Goal: Book appointment/travel/reservation

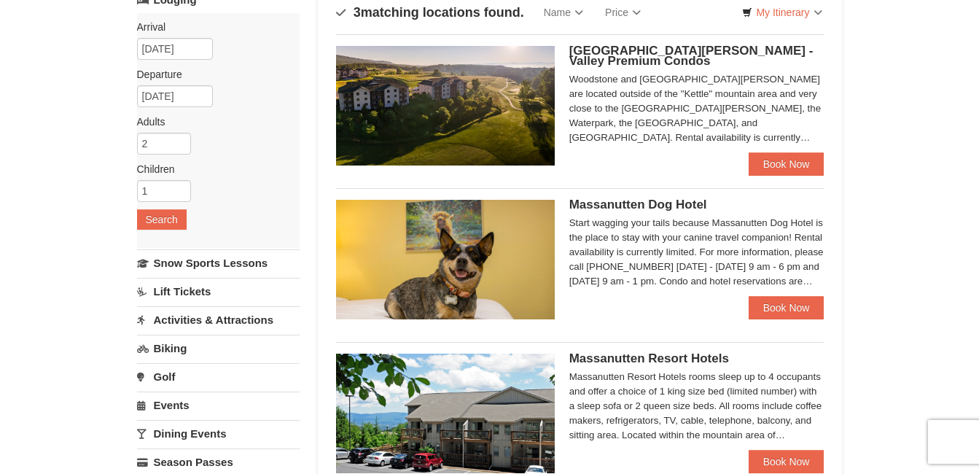
scroll to position [70, 0]
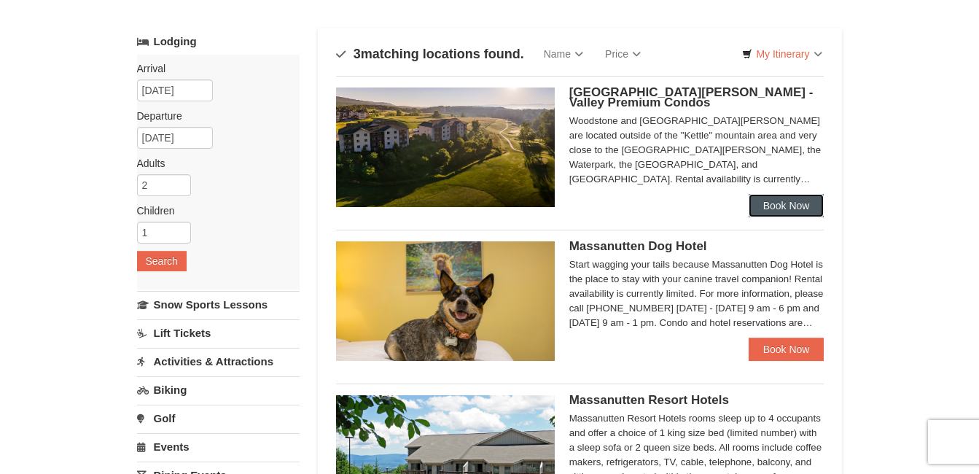
click at [801, 215] on link "Book Now" at bounding box center [786, 205] width 76 height 23
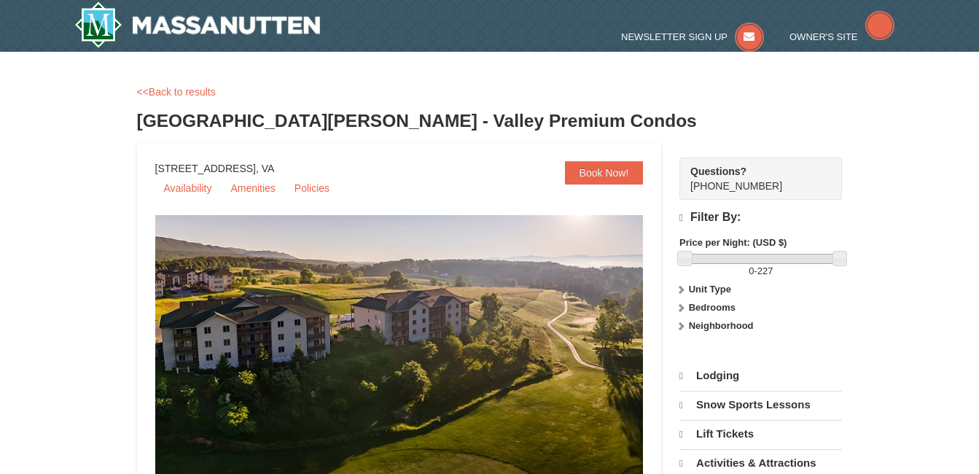
select select "9"
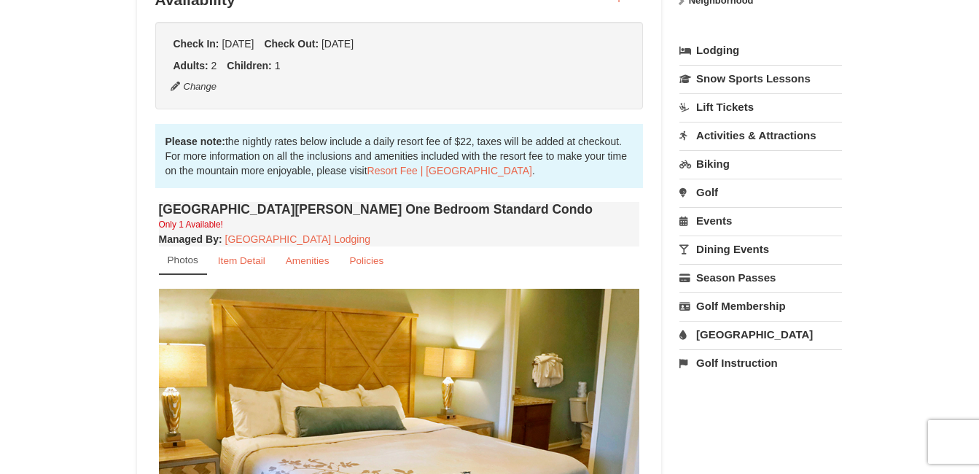
scroll to position [321, 0]
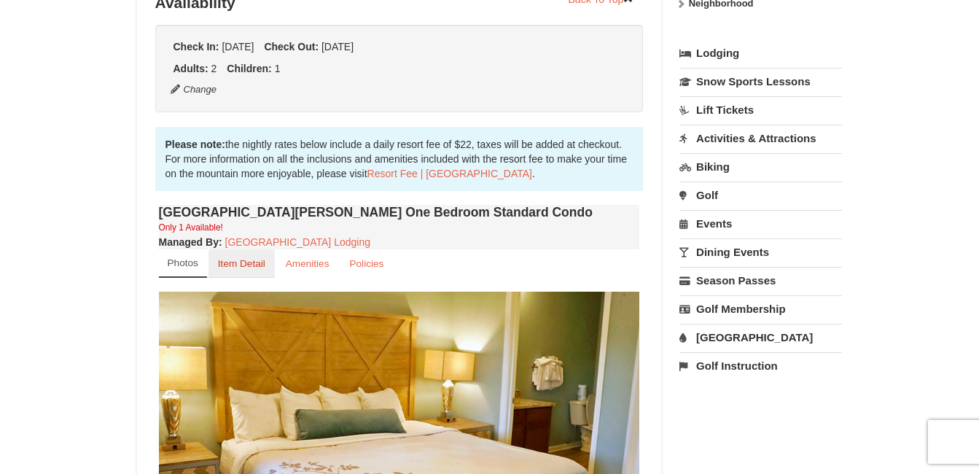
click at [246, 265] on small "Item Detail" at bounding box center [241, 263] width 47 height 11
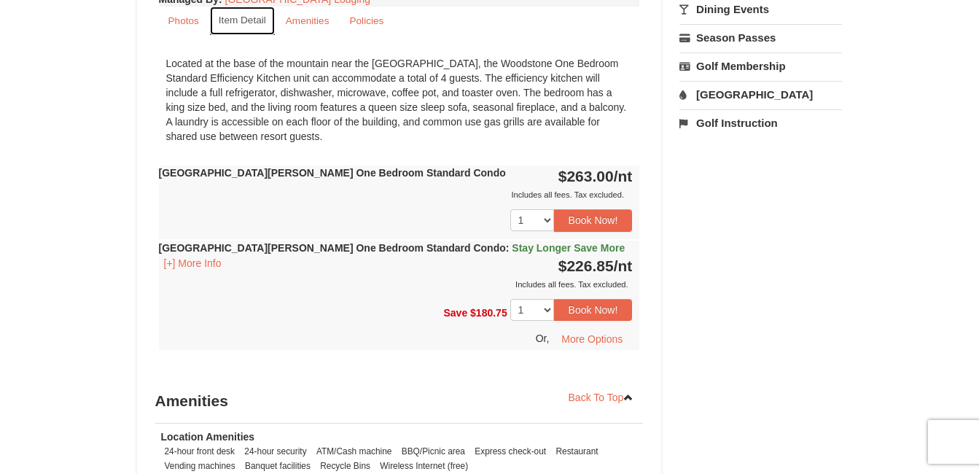
scroll to position [587, 0]
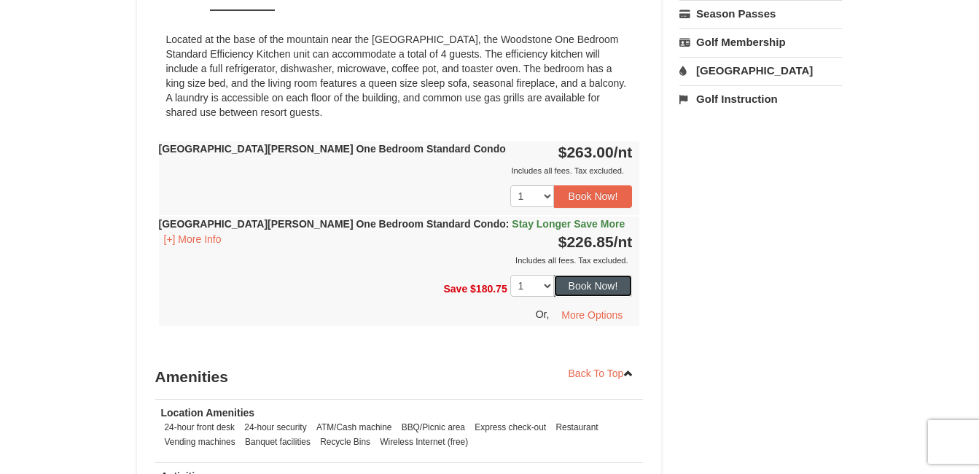
click at [610, 285] on button "Book Now!" at bounding box center [593, 286] width 79 height 22
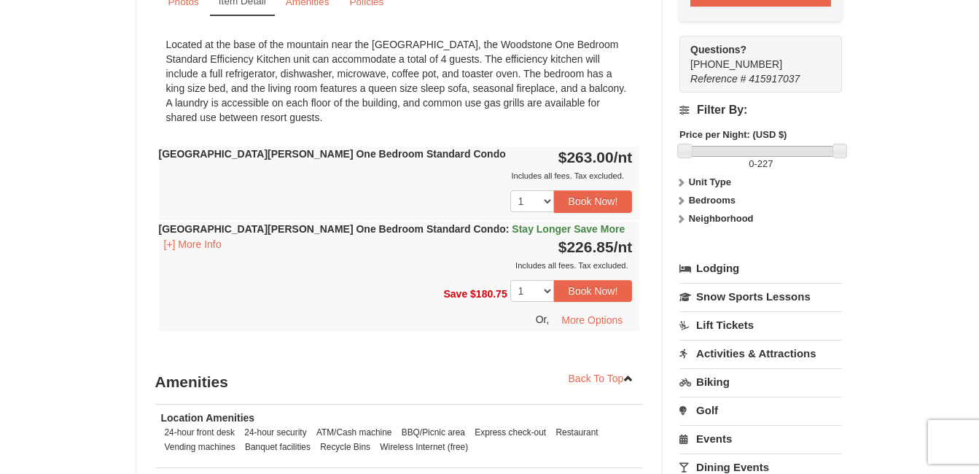
scroll to position [585, 0]
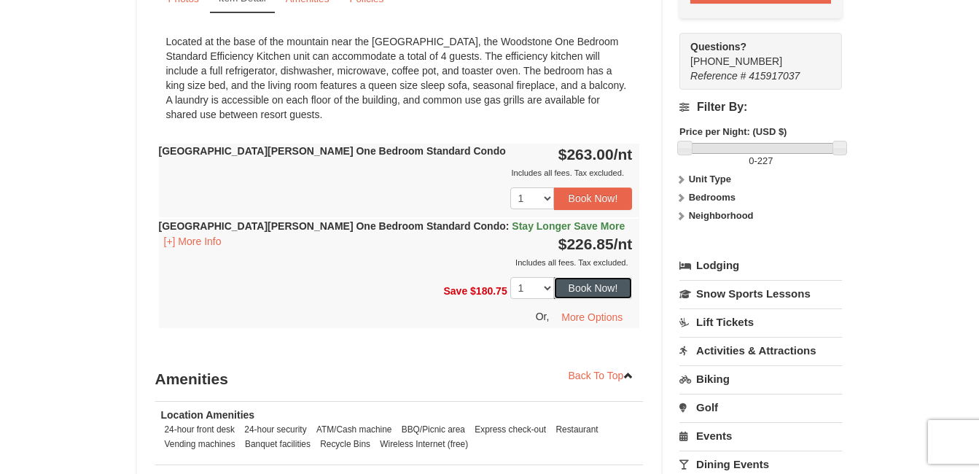
click at [611, 289] on button "Book Now!" at bounding box center [593, 288] width 79 height 22
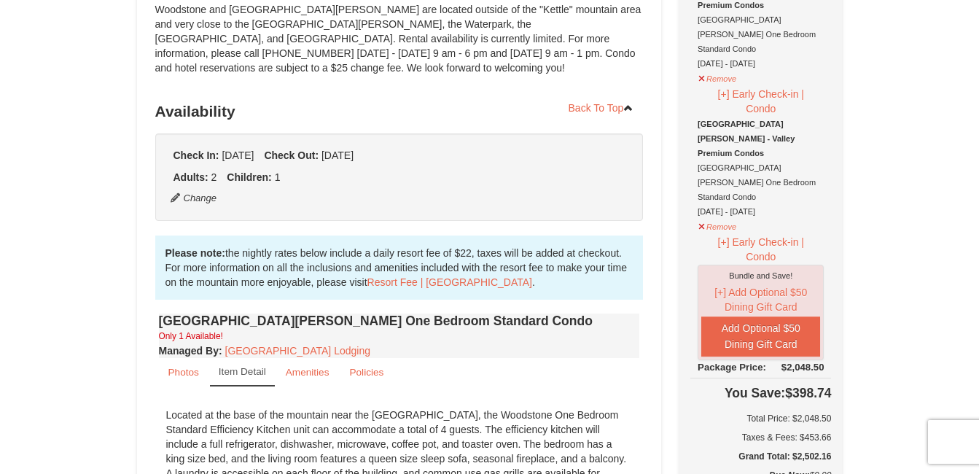
scroll to position [55, 0]
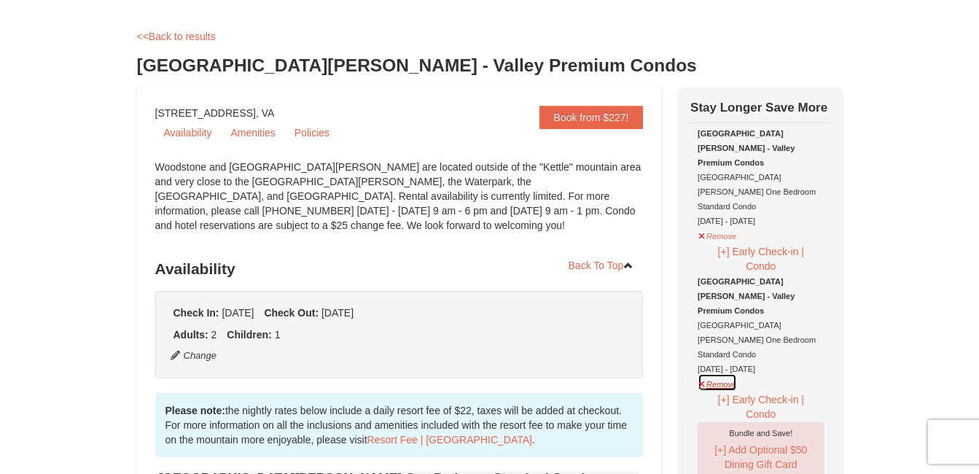
click at [713, 373] on button "Remove" at bounding box center [716, 382] width 39 height 18
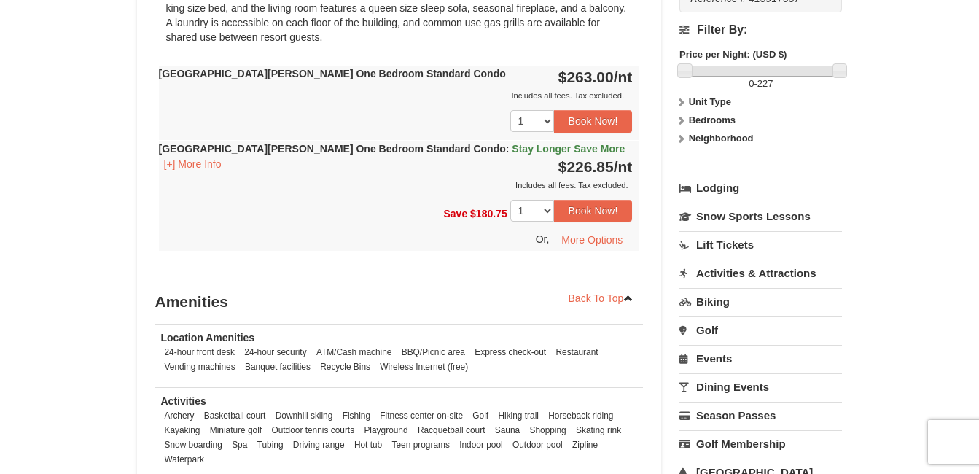
scroll to position [673, 0]
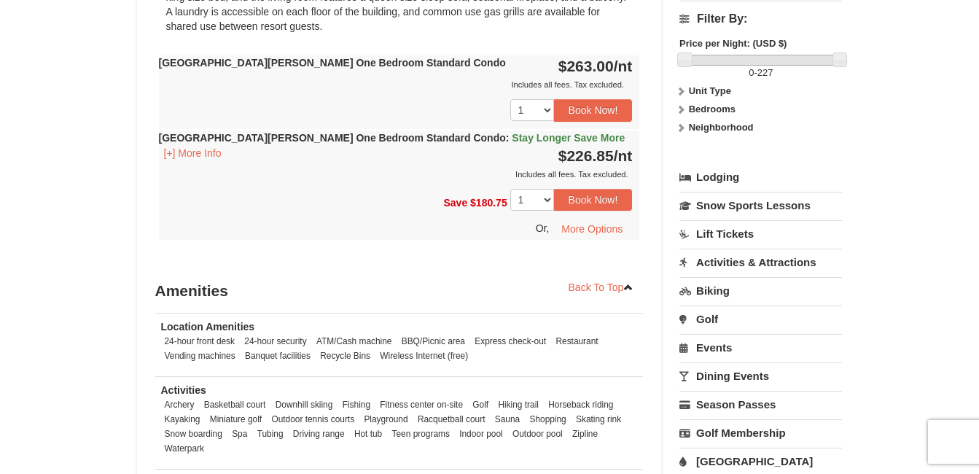
click at [748, 248] on link "Activities & Attractions" at bounding box center [760, 261] width 162 height 27
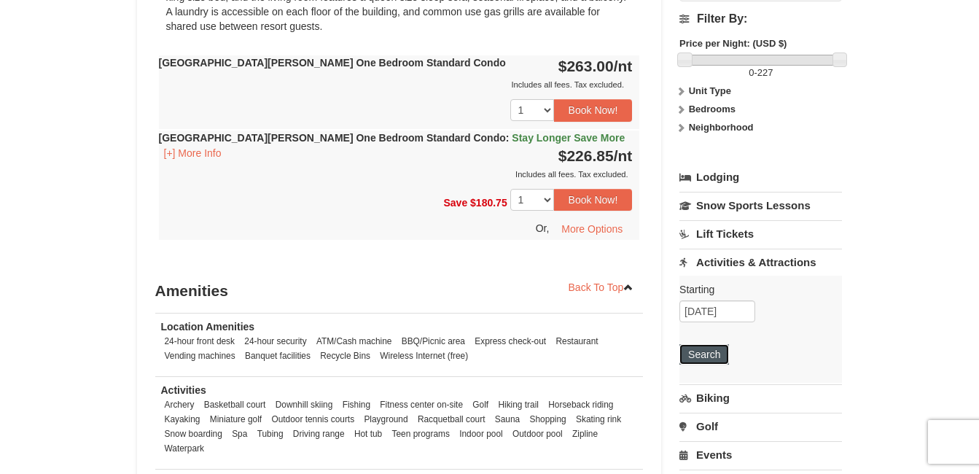
click at [710, 344] on button "Search" at bounding box center [704, 354] width 50 height 20
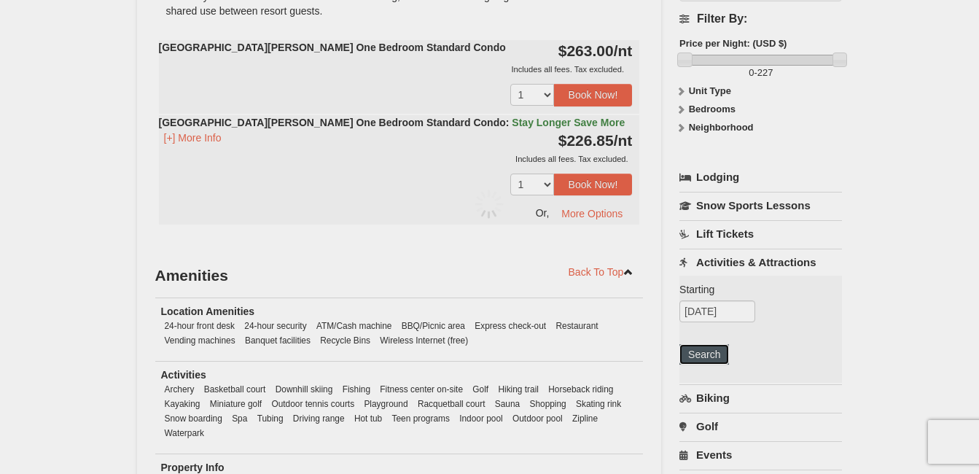
scroll to position [658, 0]
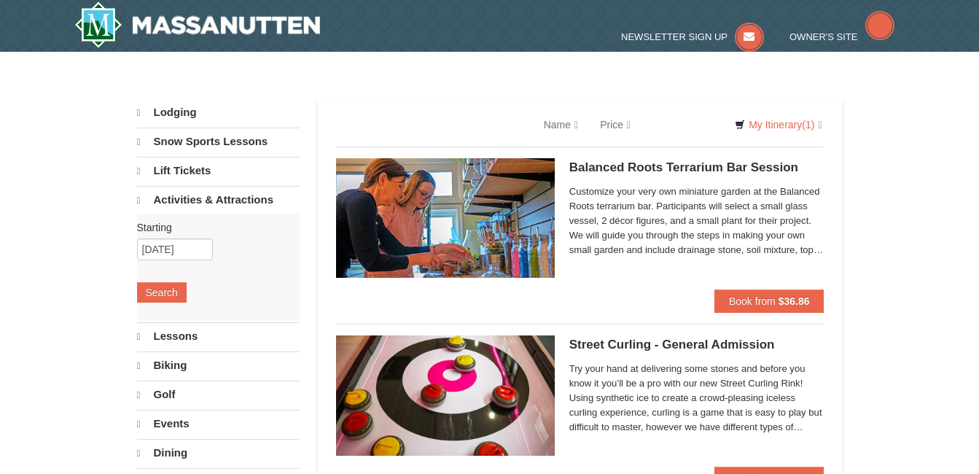
select select "9"
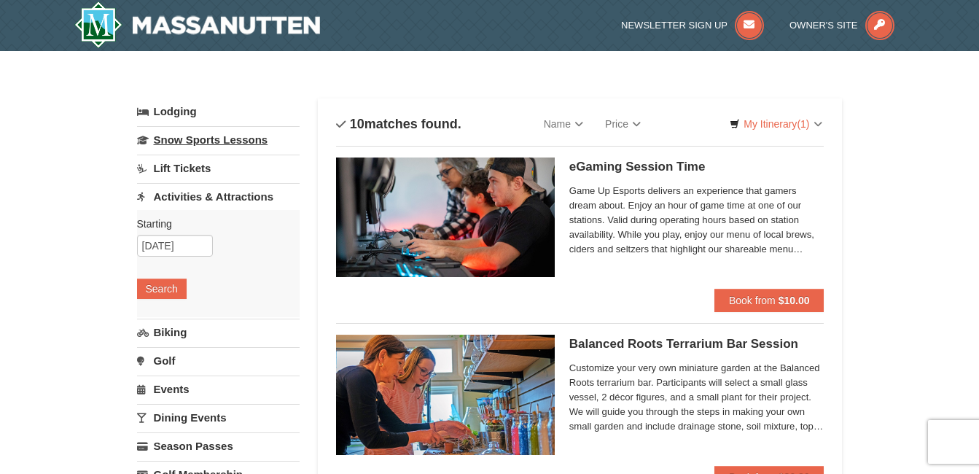
click at [223, 146] on link "Snow Sports Lessons" at bounding box center [218, 139] width 162 height 27
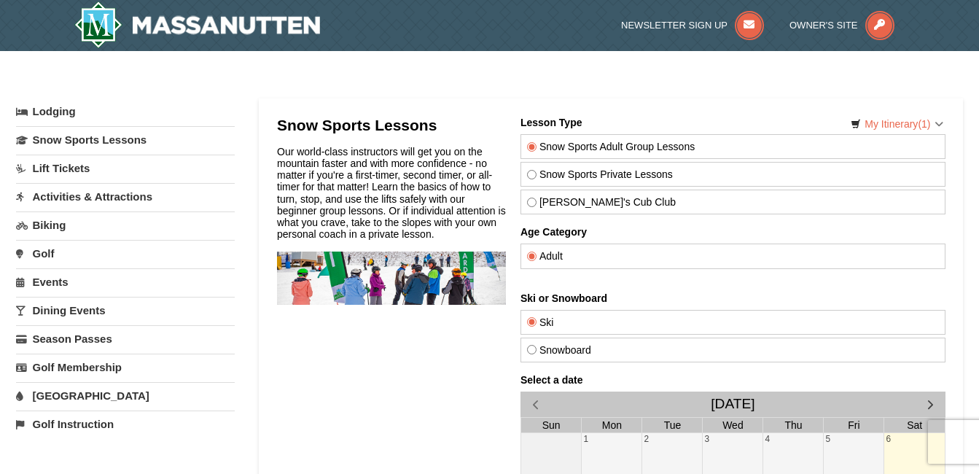
click at [589, 197] on label "Theo's Cub Club" at bounding box center [732, 202] width 412 height 12
click at [536, 197] on input "Theo's Cub Club" at bounding box center [530, 201] width 9 height 9
radio input "true"
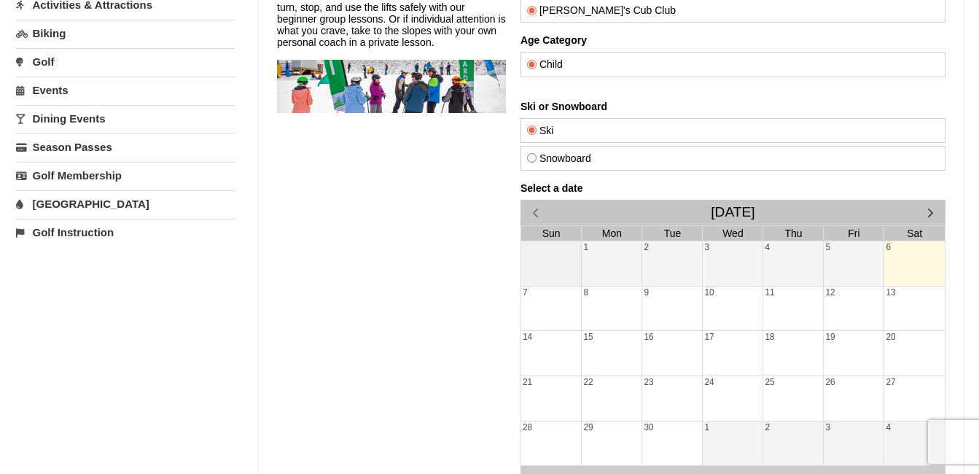
scroll to position [219, 0]
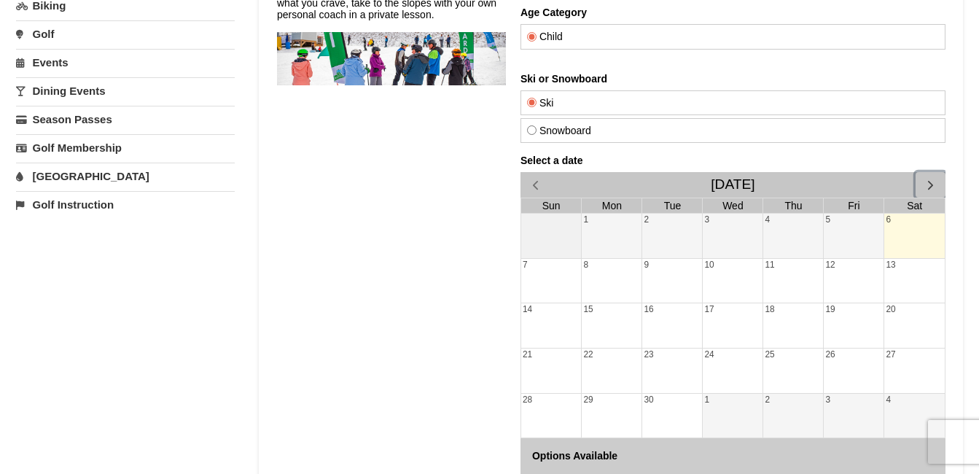
click at [929, 182] on span "button" at bounding box center [929, 184] width 15 height 15
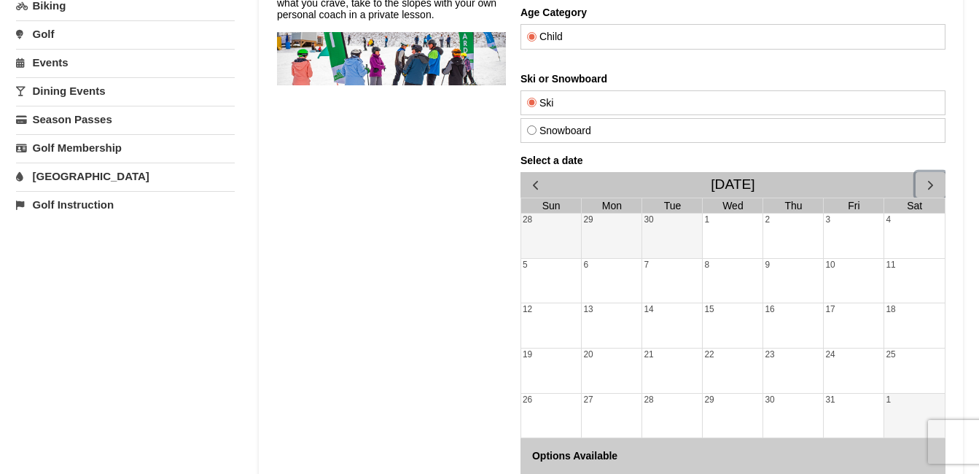
click at [929, 182] on span "button" at bounding box center [929, 184] width 15 height 15
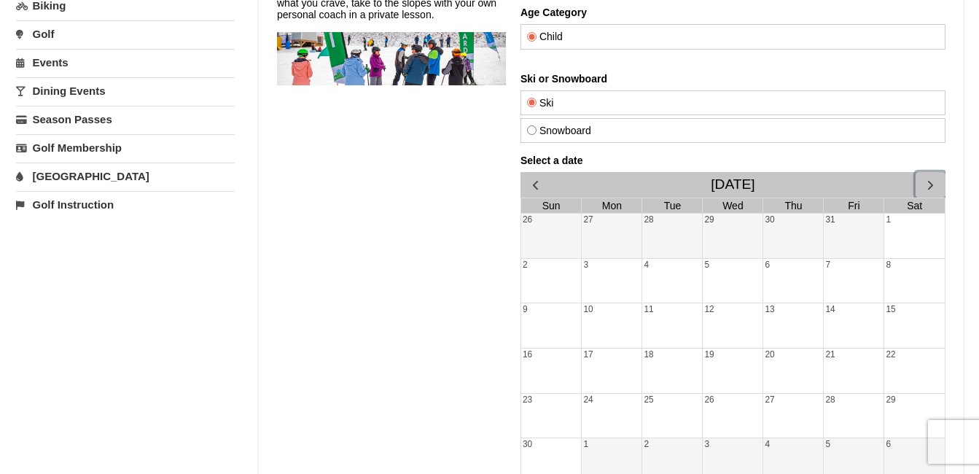
click at [929, 182] on span "button" at bounding box center [929, 184] width 15 height 15
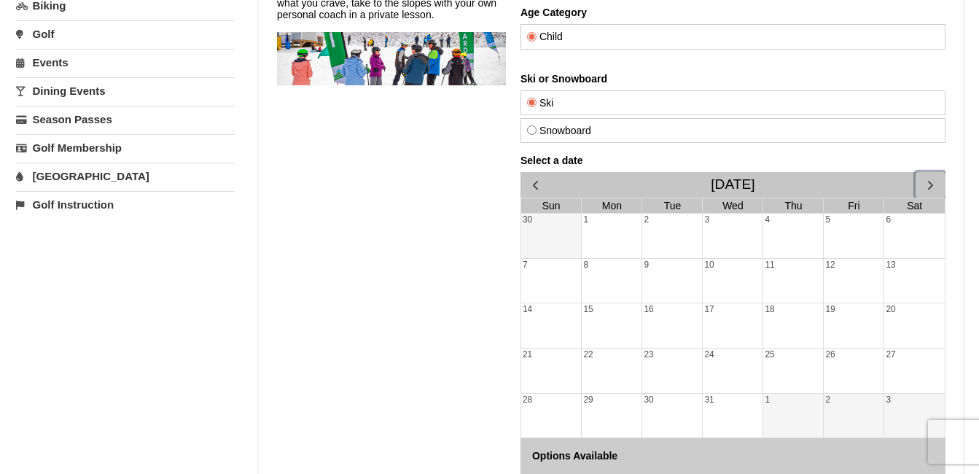
click at [929, 182] on span "button" at bounding box center [929, 184] width 15 height 15
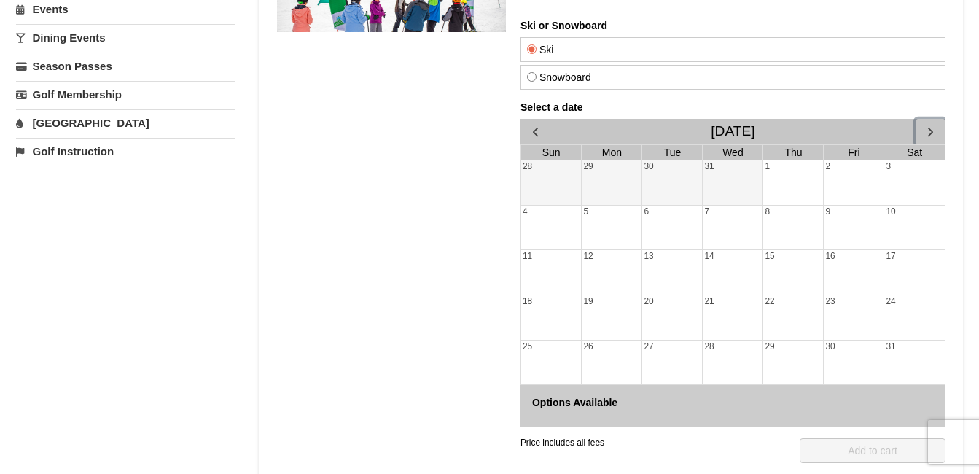
scroll to position [268, 0]
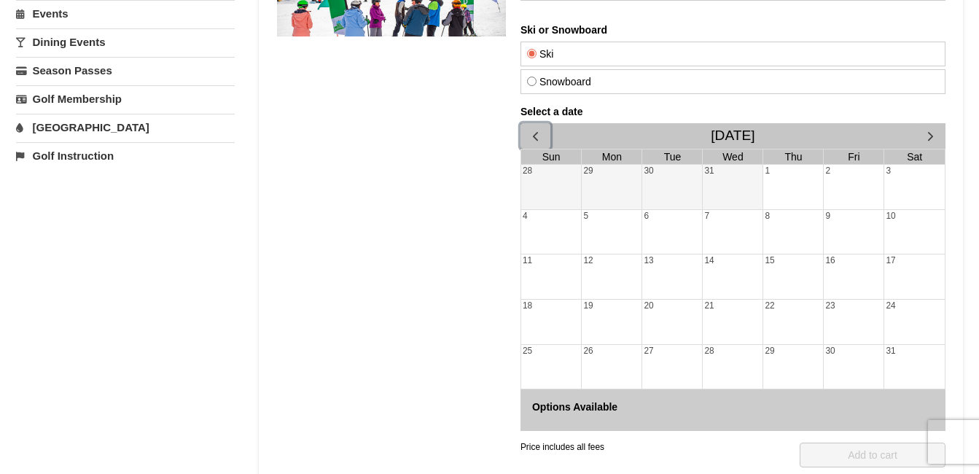
click at [530, 129] on span "button" at bounding box center [534, 135] width 15 height 15
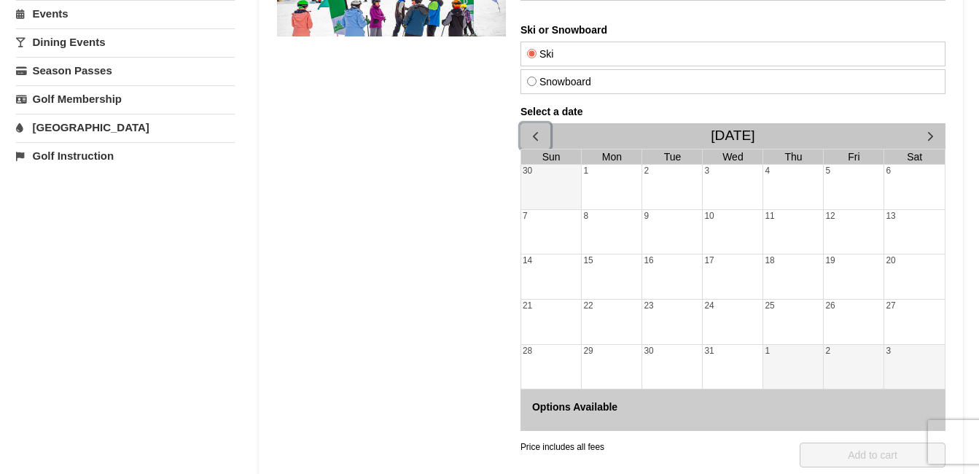
click at [840, 310] on div "26" at bounding box center [853, 321] width 60 height 44
click at [912, 321] on div "27" at bounding box center [913, 321] width 60 height 44
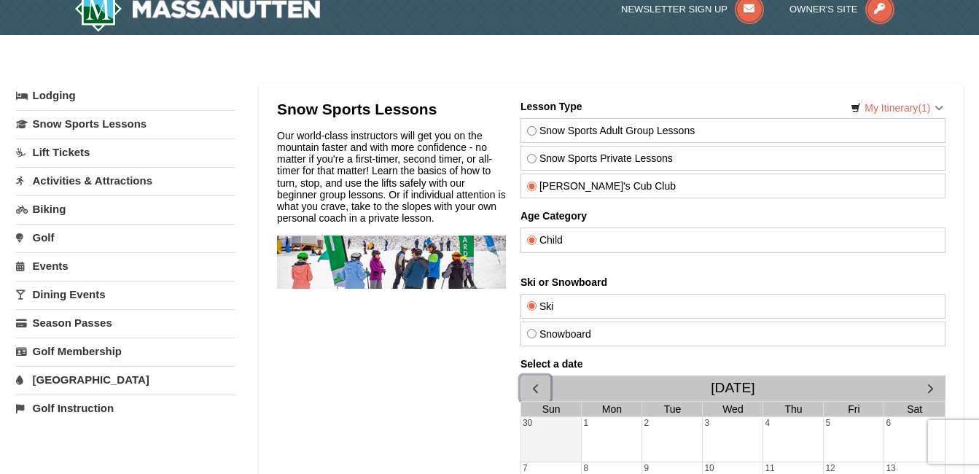
scroll to position [0, 0]
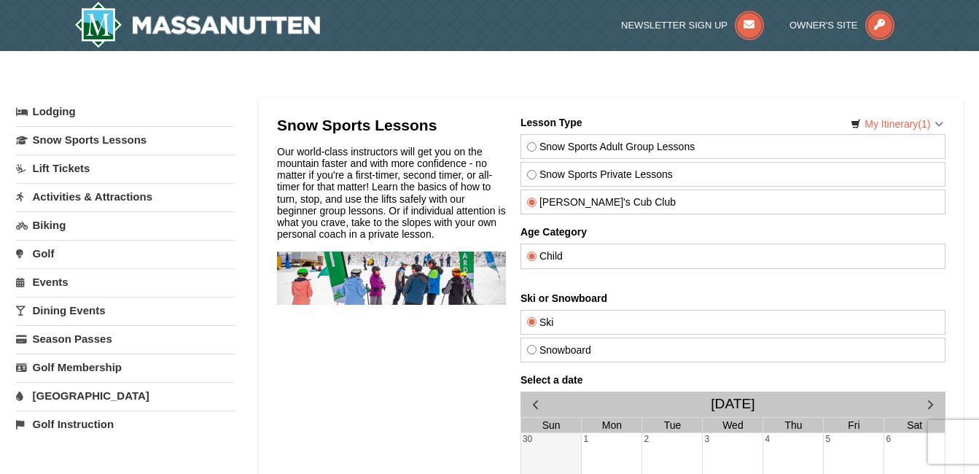
click at [80, 197] on link "Activities & Attractions" at bounding box center [125, 196] width 219 height 27
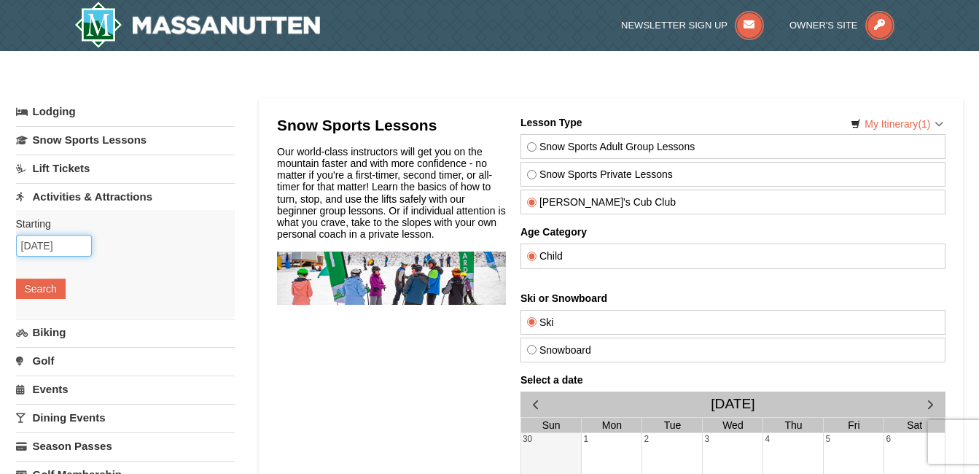
click at [45, 239] on input "[DATE]" at bounding box center [54, 246] width 76 height 22
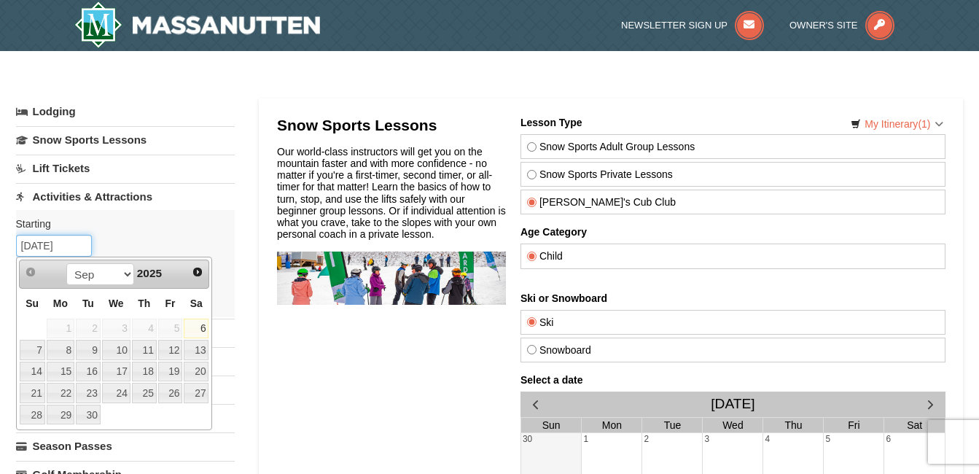
drag, startPoint x: 45, startPoint y: 239, endPoint x: -3, endPoint y: 240, distance: 48.1
type input "12/26/2025"
click at [365, 361] on link "26" at bounding box center [395, 338] width 60 height 44
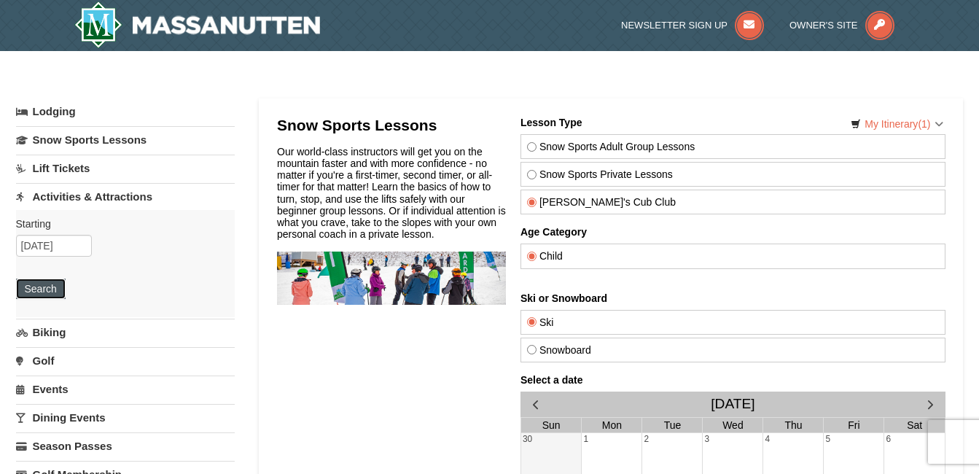
click at [46, 290] on button "Search" at bounding box center [41, 288] width 50 height 20
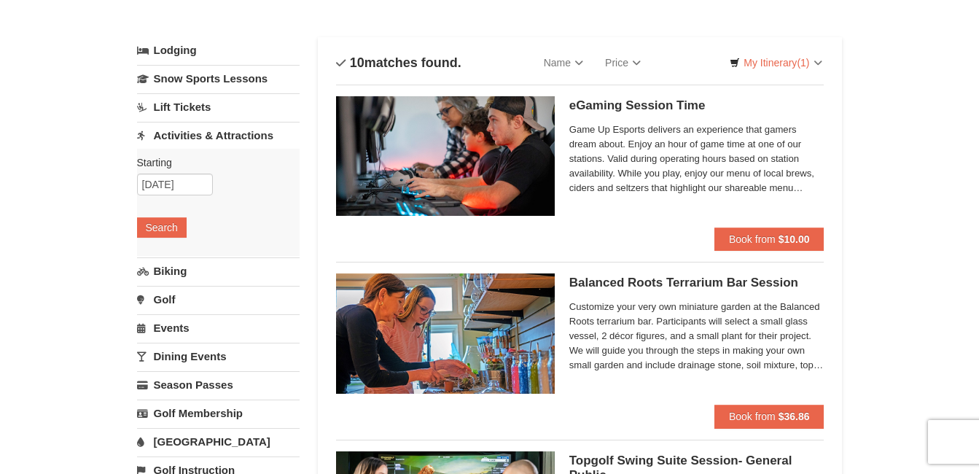
scroll to position [66, 0]
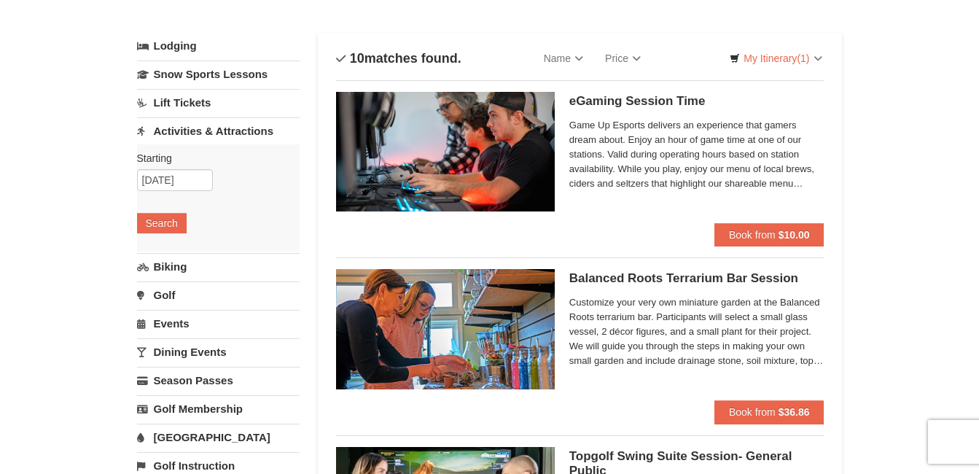
click at [177, 95] on link "Lift Tickets" at bounding box center [218, 102] width 162 height 27
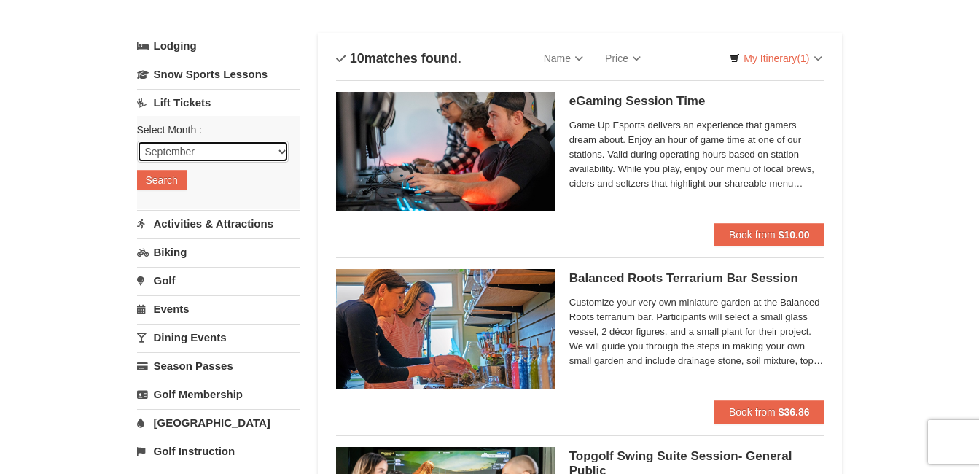
click at [189, 145] on select "September October November December January February March April May June July …" at bounding box center [213, 152] width 152 height 22
select select "12"
click at [137, 141] on select "September October November December January February March April May June July …" at bounding box center [213, 152] width 152 height 22
click at [171, 181] on button "Search" at bounding box center [162, 180] width 50 height 20
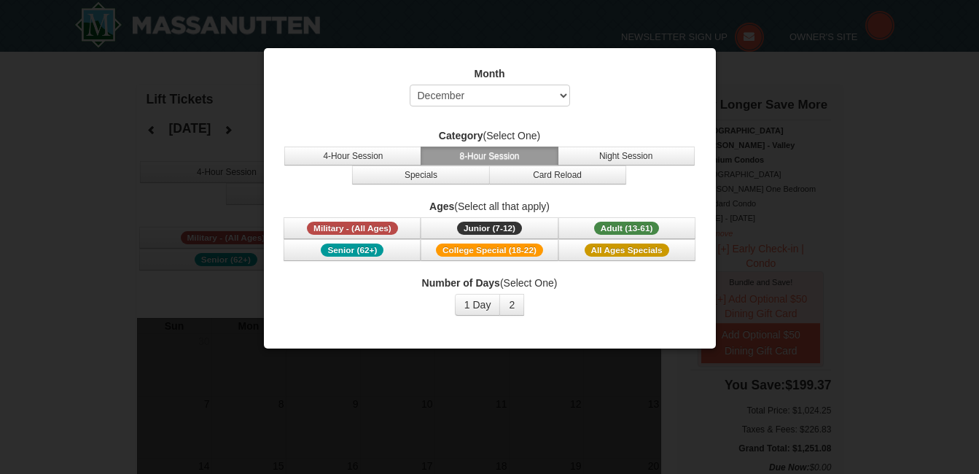
select select "12"
click at [372, 157] on button "4-Hour Session" at bounding box center [352, 155] width 137 height 19
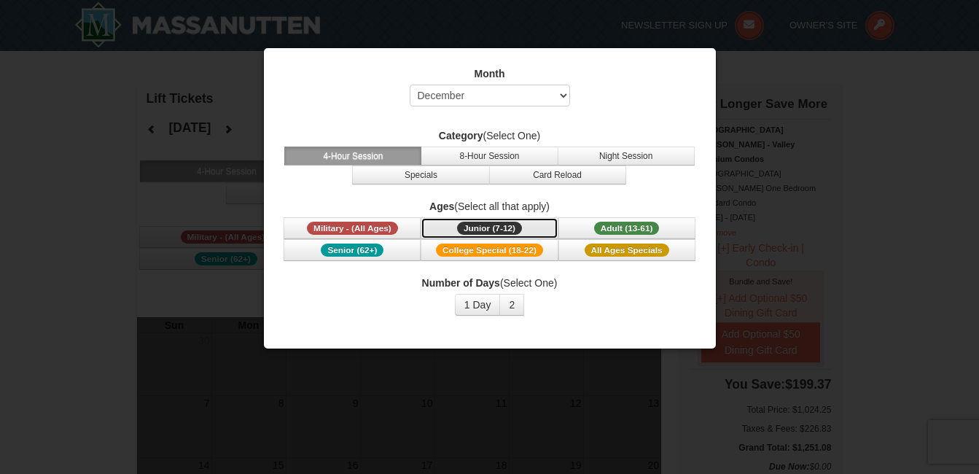
click at [507, 227] on span "Junior (7-12)" at bounding box center [489, 228] width 65 height 13
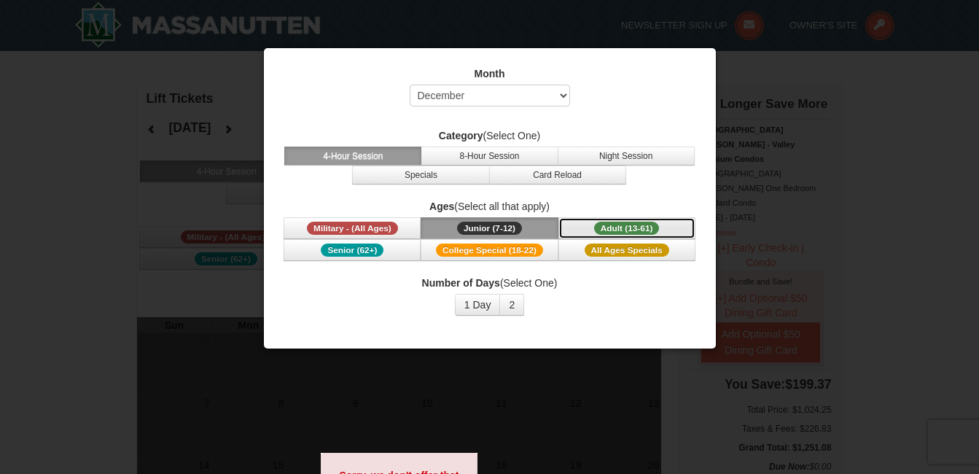
click at [632, 224] on span "Adult (13-61)" at bounding box center [627, 228] width 66 height 13
click at [510, 306] on button "2" at bounding box center [511, 305] width 25 height 22
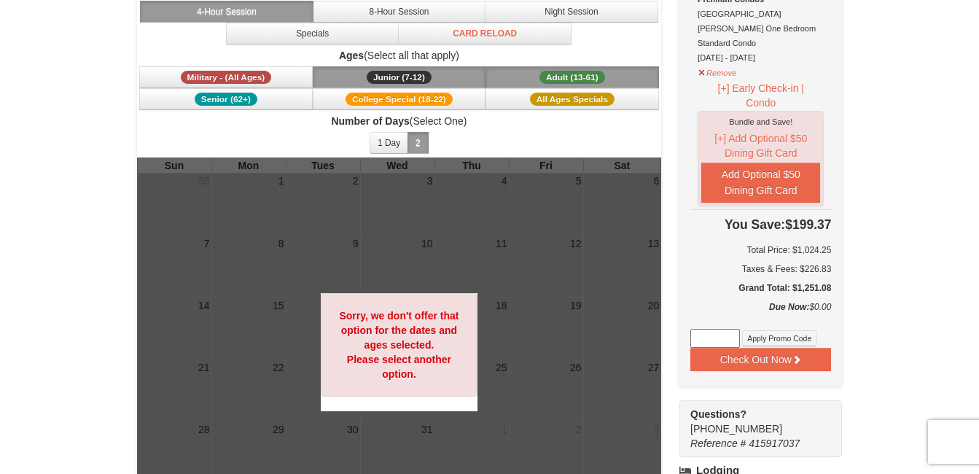
scroll to position [182, 0]
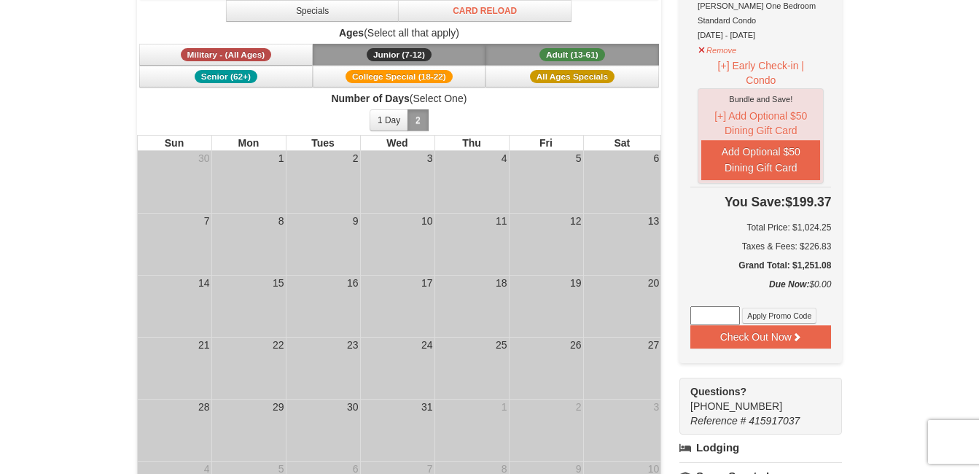
click at [903, 162] on div "× Lift Tickets [DATE] Category (Select One) 4-Hour Session 8-Hour Session Night…" at bounding box center [489, 345] width 979 height 952
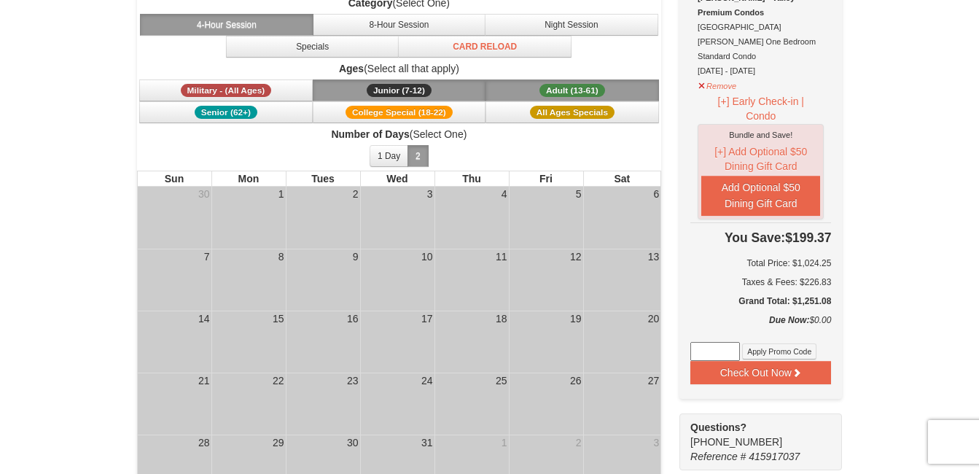
scroll to position [0, 0]
